Goal: Task Accomplishment & Management: Manage account settings

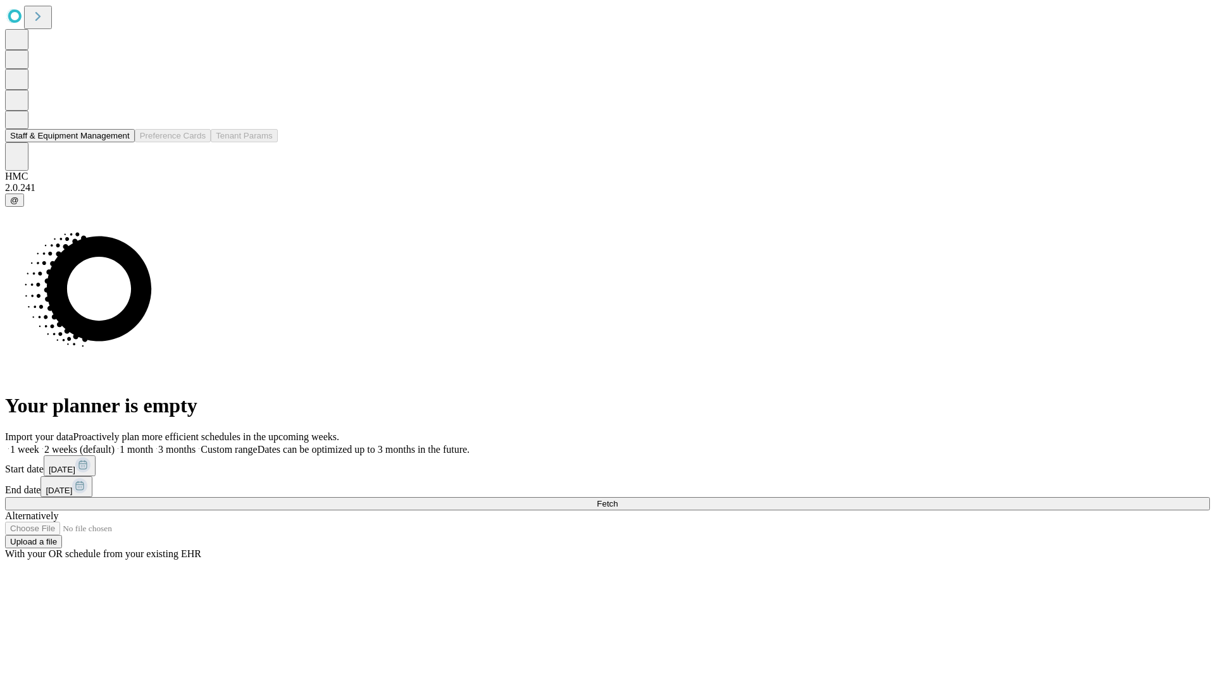
click at [118, 142] on button "Staff & Equipment Management" at bounding box center [70, 135] width 130 height 13
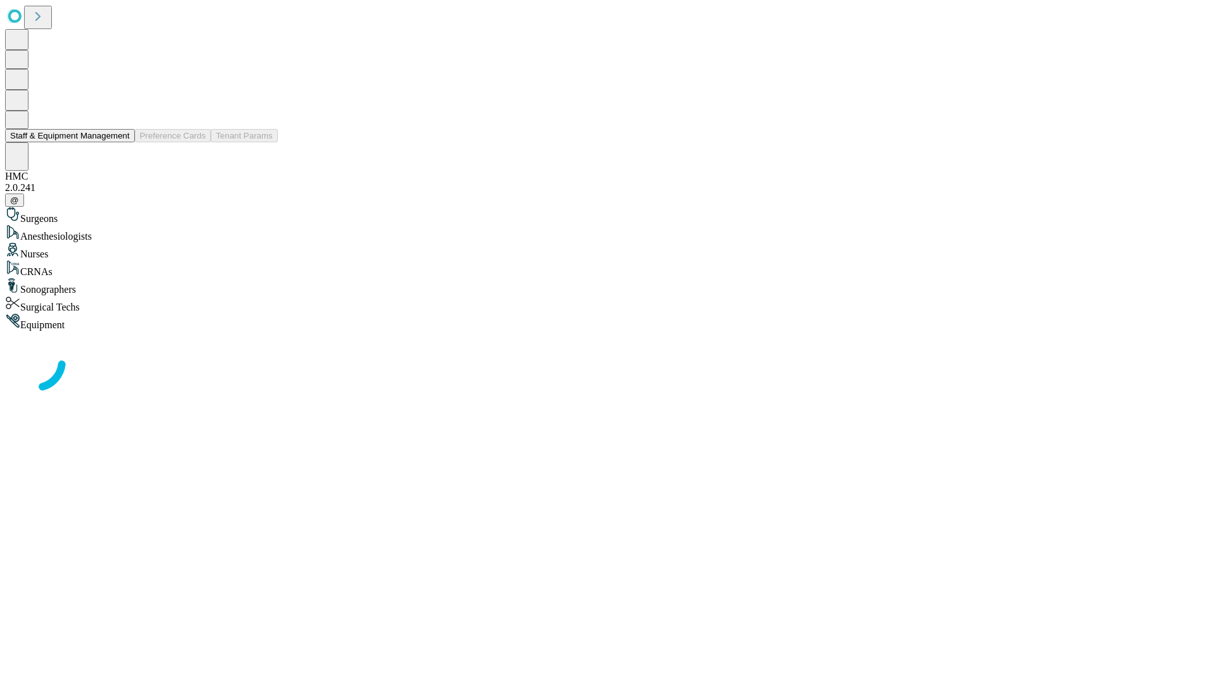
click at [121, 142] on button "Staff & Equipment Management" at bounding box center [70, 135] width 130 height 13
